Goal: Transaction & Acquisition: Purchase product/service

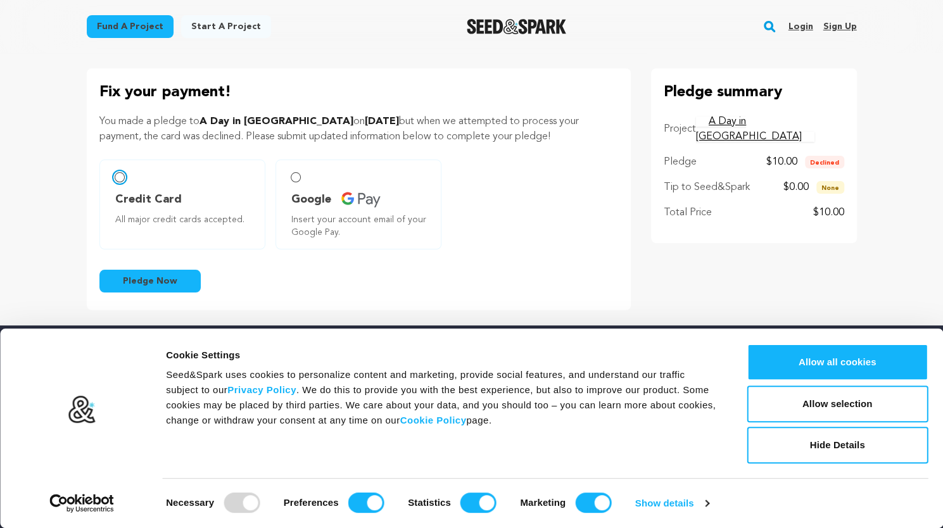
click at [120, 177] on input "Credit Card All major credit cards accepted." at bounding box center [120, 177] width 10 height 10
radio input "false"
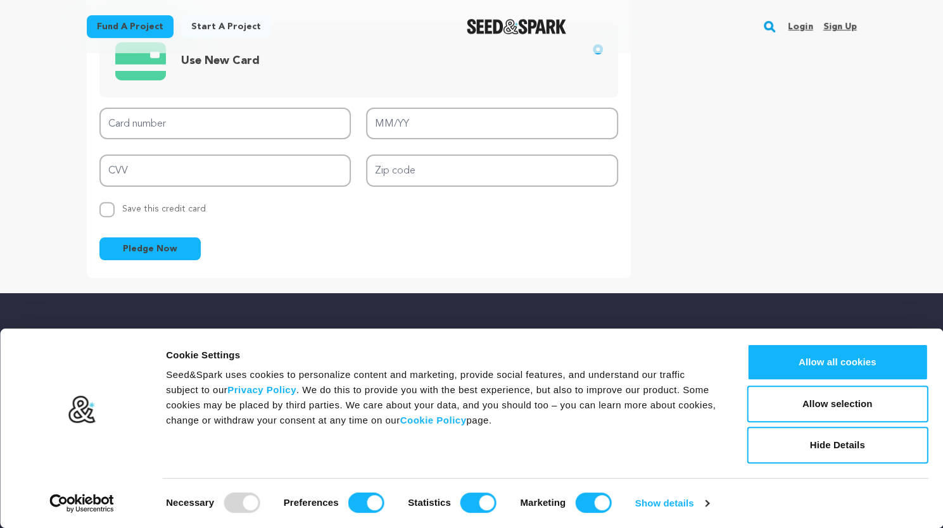
scroll to position [268, 0]
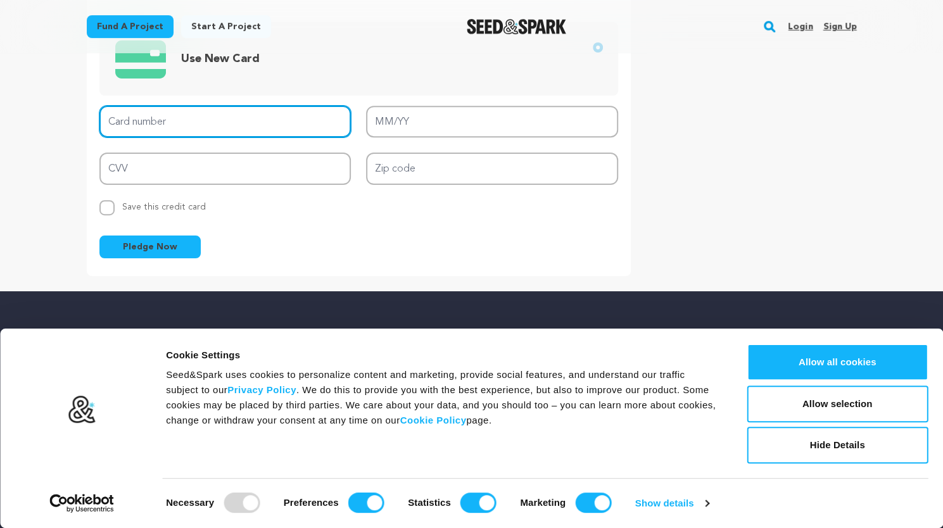
click at [207, 121] on input "Card number" at bounding box center [225, 122] width 252 height 32
type input "[CREDIT_CARD_NUMBER]"
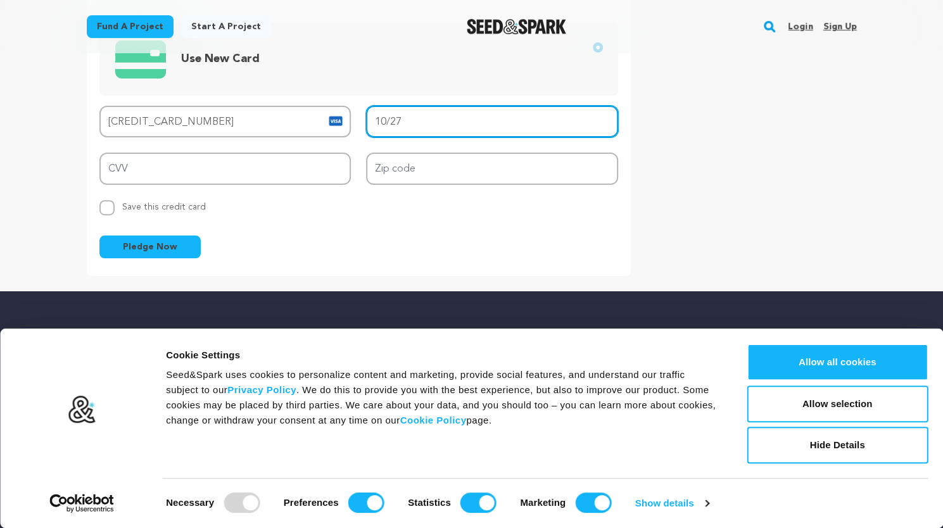
type input "10/27"
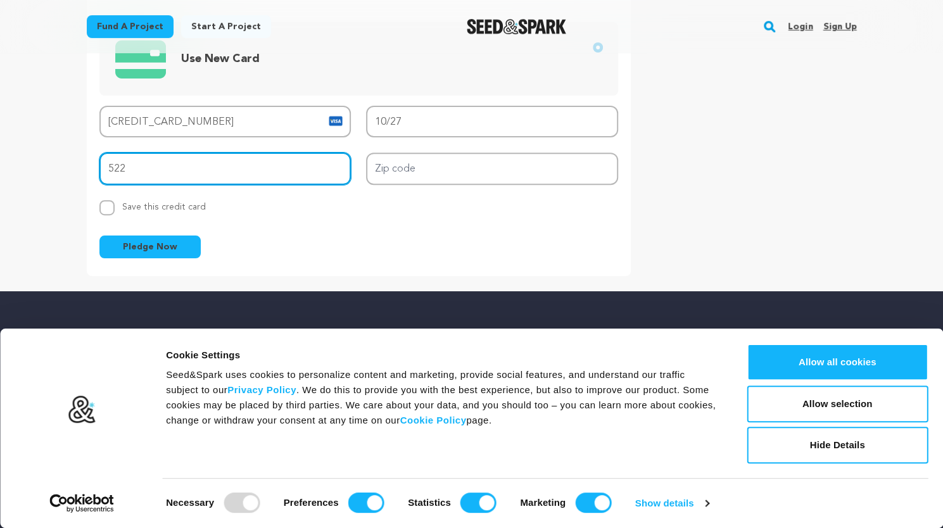
type input "522"
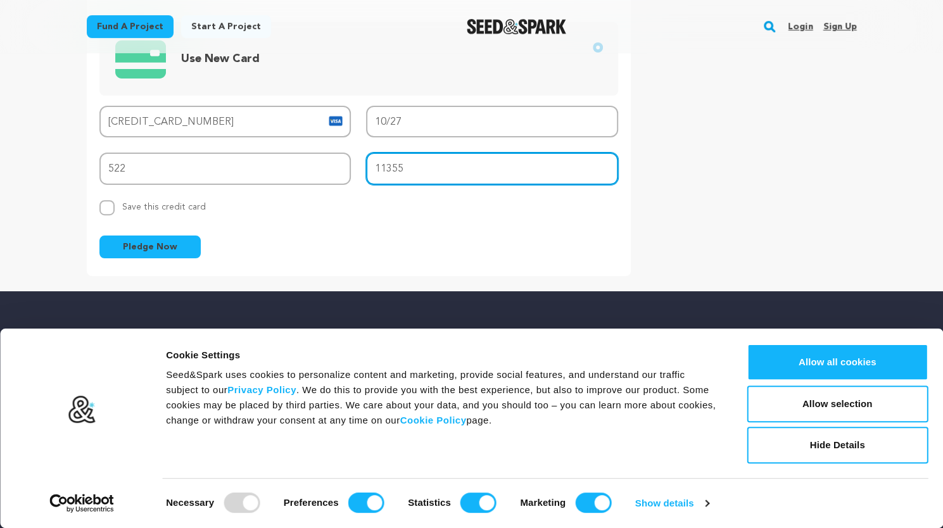
type input "11355"
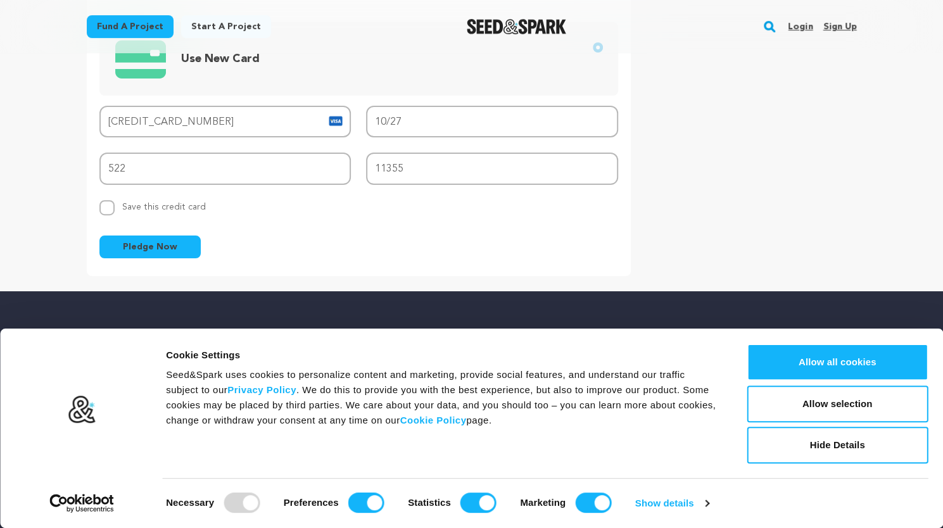
click at [115, 237] on button "Pledge Now" at bounding box center [149, 246] width 101 height 23
